Goal: Task Accomplishment & Management: Manage account settings

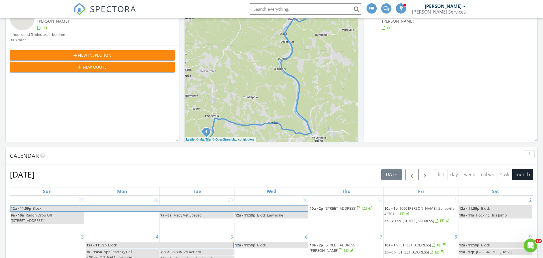
scroll to position [29, 0]
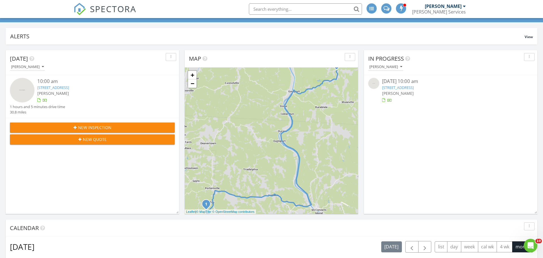
click at [73, 83] on div "10:00 am" at bounding box center [99, 81] width 124 height 7
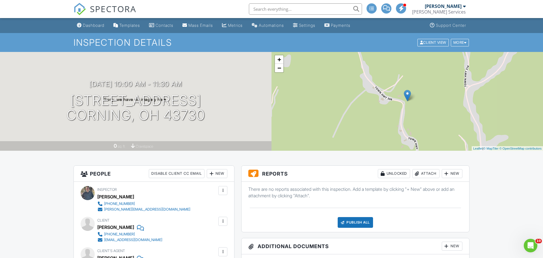
click at [445, 174] on div at bounding box center [447, 174] width 6 height 6
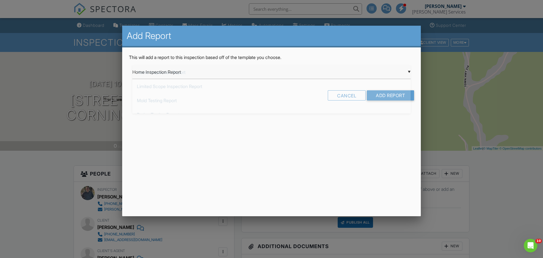
click at [166, 71] on input "Home Inspection Report" at bounding box center [271, 72] width 278 height 14
click at [175, 170] on span "Water Testing Report" at bounding box center [271, 171] width 278 height 14
click at [202, 74] on input "Water Testing Report" at bounding box center [271, 72] width 278 height 14
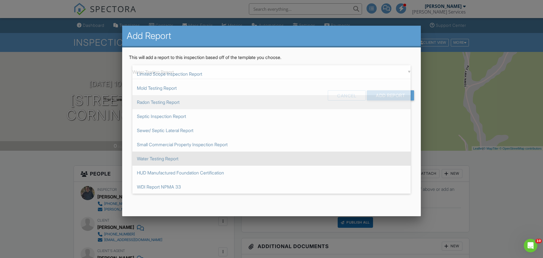
scroll to position [0, 0]
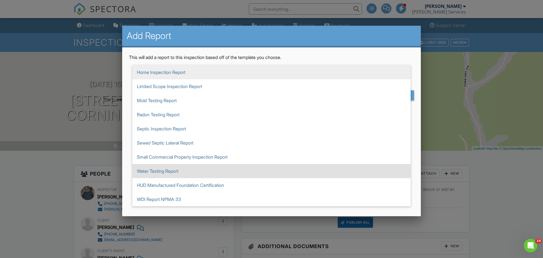
click at [178, 68] on span "Home Inspection Report" at bounding box center [271, 72] width 278 height 14
type input "Home Inspection Report"
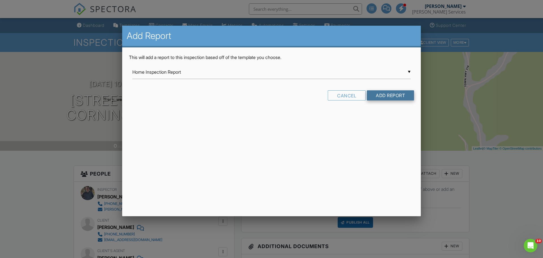
click at [396, 93] on input "Add Report" at bounding box center [390, 95] width 47 height 10
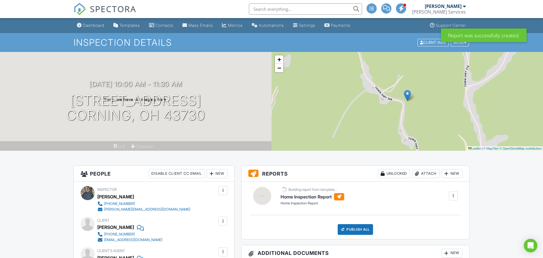
click at [455, 194] on div at bounding box center [453, 196] width 6 height 6
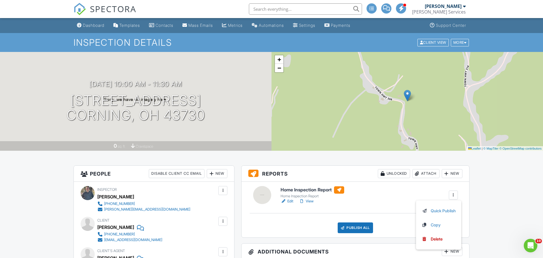
click at [287, 202] on link "Edit" at bounding box center [286, 202] width 13 height 6
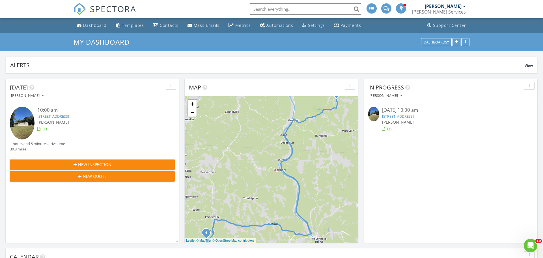
click at [60, 118] on link "4550 Twp Rd 308 SE, Corning, OH 43730" at bounding box center [53, 116] width 32 height 5
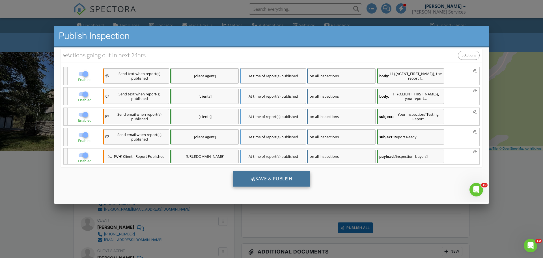
click at [258, 180] on div "Save & Publish" at bounding box center [272, 179] width 78 height 15
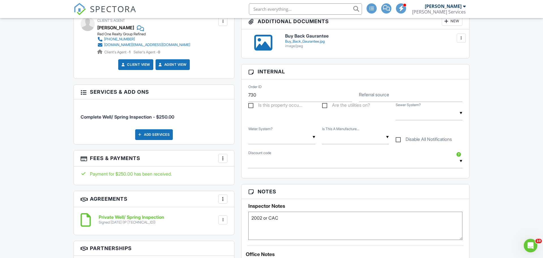
click at [223, 158] on div at bounding box center [223, 159] width 6 height 6
click at [241, 174] on li "Edit Fees & Payments" at bounding box center [251, 176] width 59 height 14
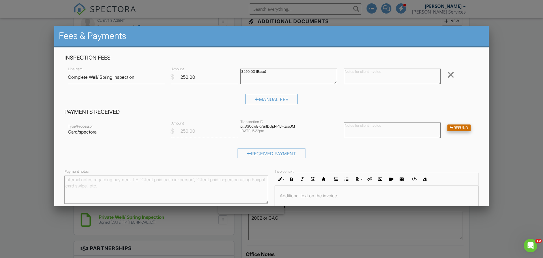
click at [451, 128] on div at bounding box center [451, 128] width 4 height 4
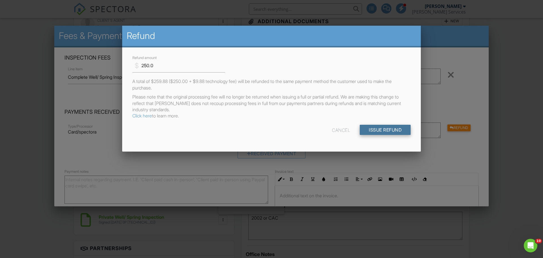
click at [383, 130] on input "Issue Refund" at bounding box center [385, 130] width 51 height 10
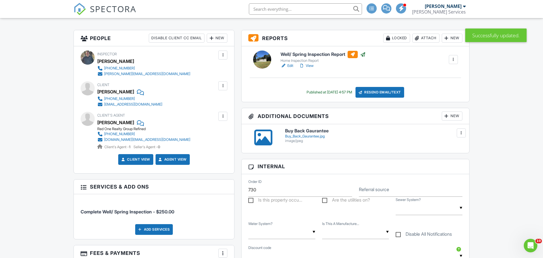
scroll to position [58, 0]
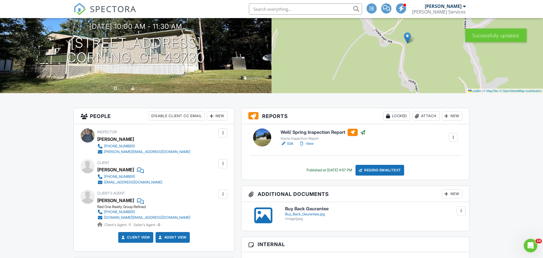
click at [391, 116] on div "Locked" at bounding box center [396, 116] width 27 height 9
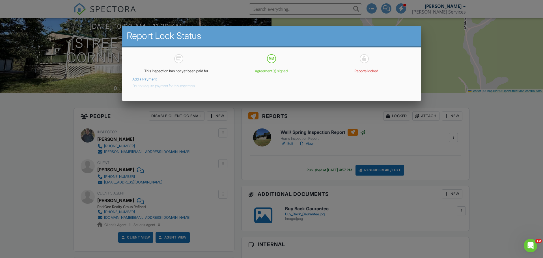
click at [152, 86] on button "Do not require payment for this inspection." at bounding box center [163, 85] width 63 height 7
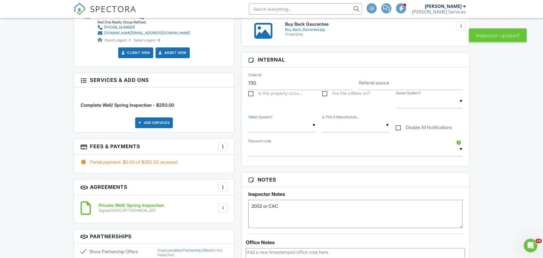
scroll to position [260, 0]
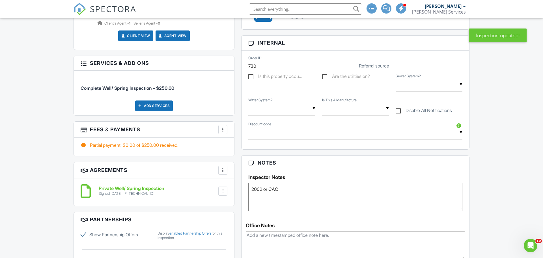
click at [222, 131] on div at bounding box center [223, 130] width 6 height 6
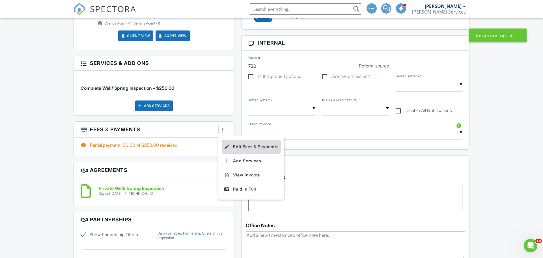
click at [241, 148] on li "Edit Fees & Payments" at bounding box center [251, 147] width 59 height 14
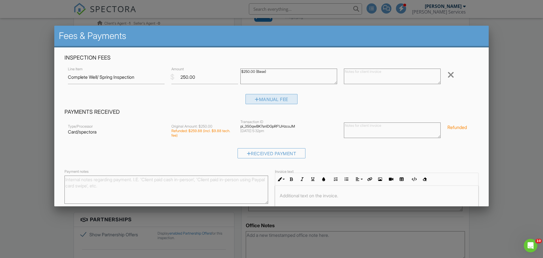
click at [267, 98] on div "Manual Fee" at bounding box center [271, 99] width 52 height 10
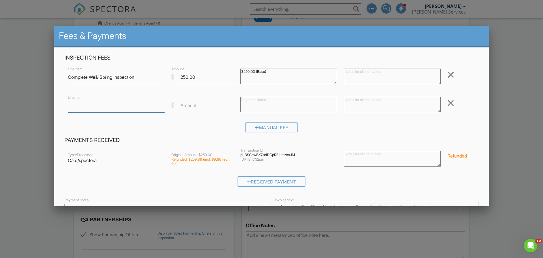
click at [108, 103] on input "Line Item" at bounding box center [116, 106] width 97 height 14
type input "Discount"
click at [209, 107] on input "Amount" at bounding box center [204, 106] width 67 height 14
type input "-250"
click at [269, 101] on textarea at bounding box center [288, 105] width 97 height 16
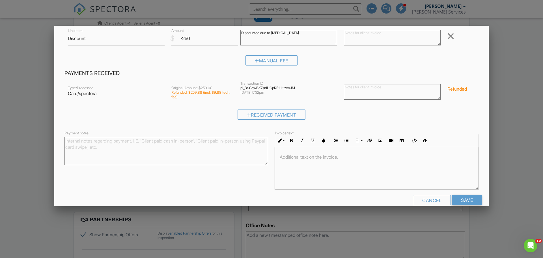
scroll to position [68, 0]
type textarea "Discounted due to [MEDICAL_DATA]."
click at [469, 196] on input "Save" at bounding box center [467, 199] width 30 height 10
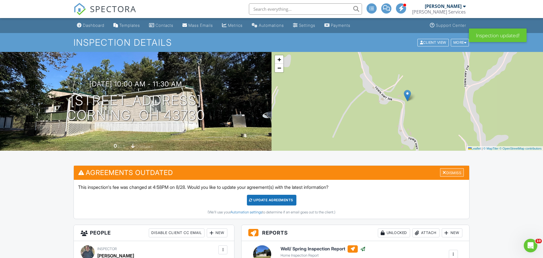
click at [451, 172] on div "Dismiss" at bounding box center [452, 172] width 24 height 9
